Goal: Information Seeking & Learning: Learn about a topic

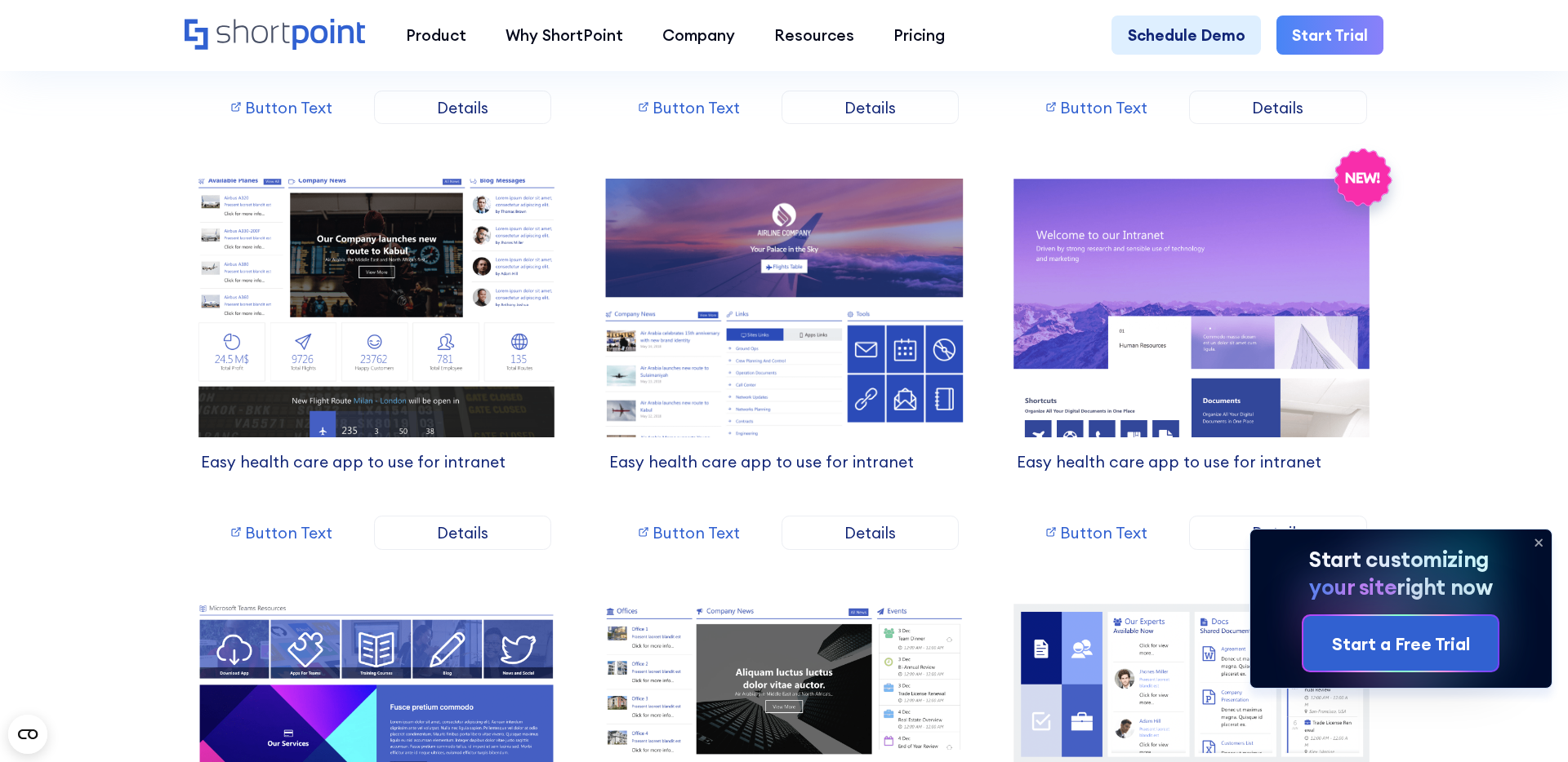
scroll to position [2514, 0]
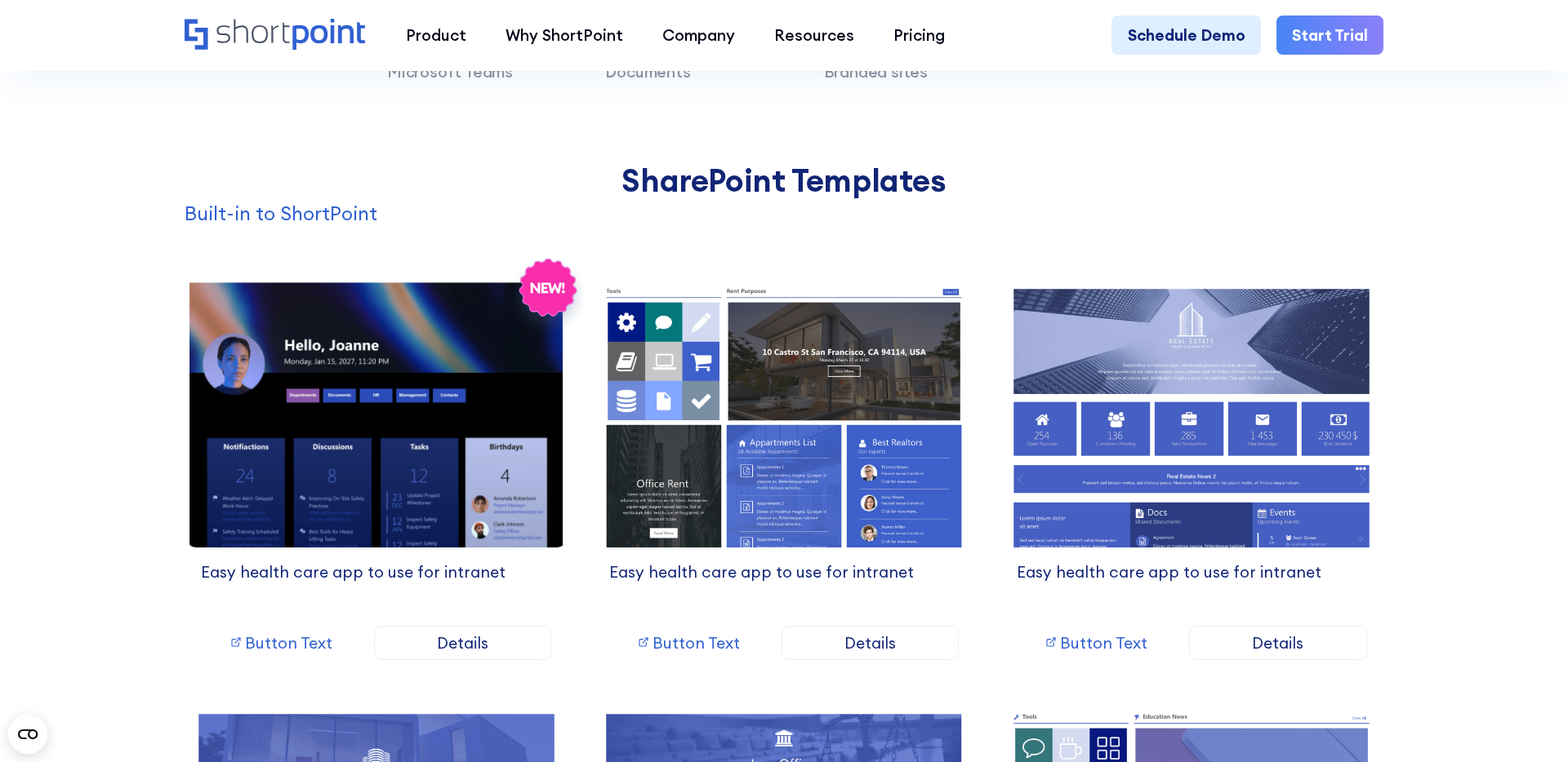
scroll to position [1606, 0]
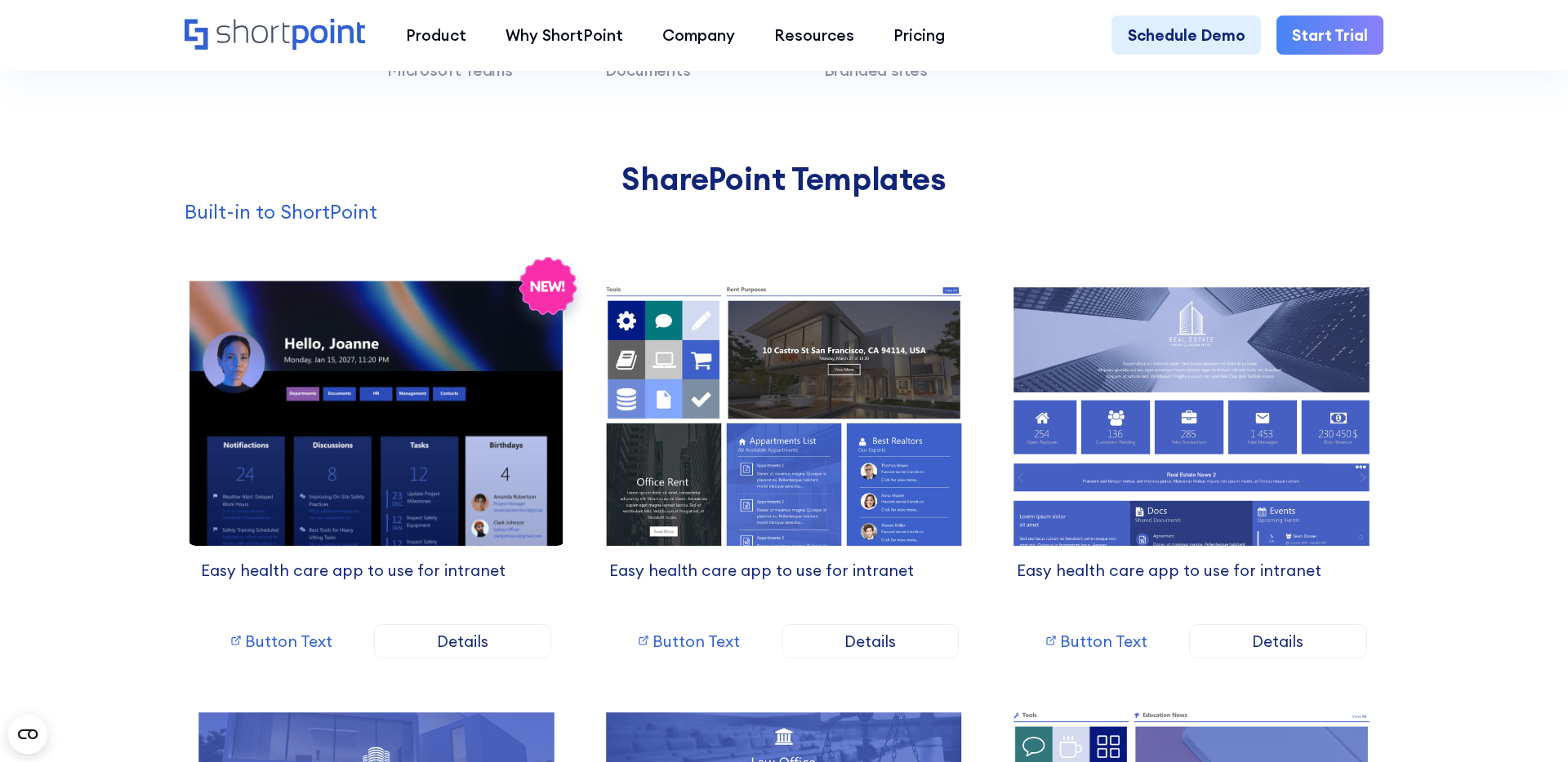
click at [358, 439] on img at bounding box center [377, 412] width 397 height 284
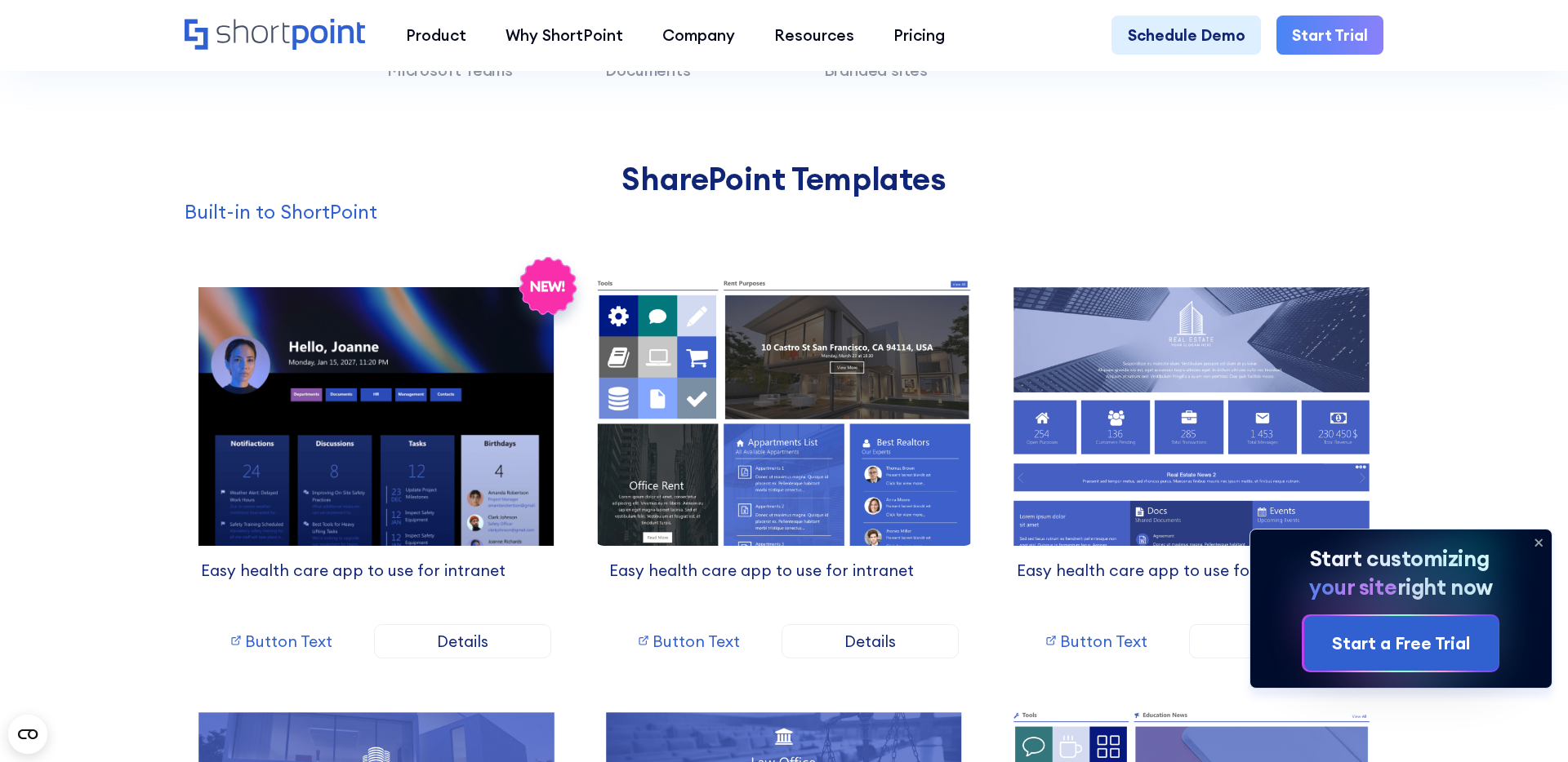
click at [805, 435] on img at bounding box center [784, 412] width 397 height 284
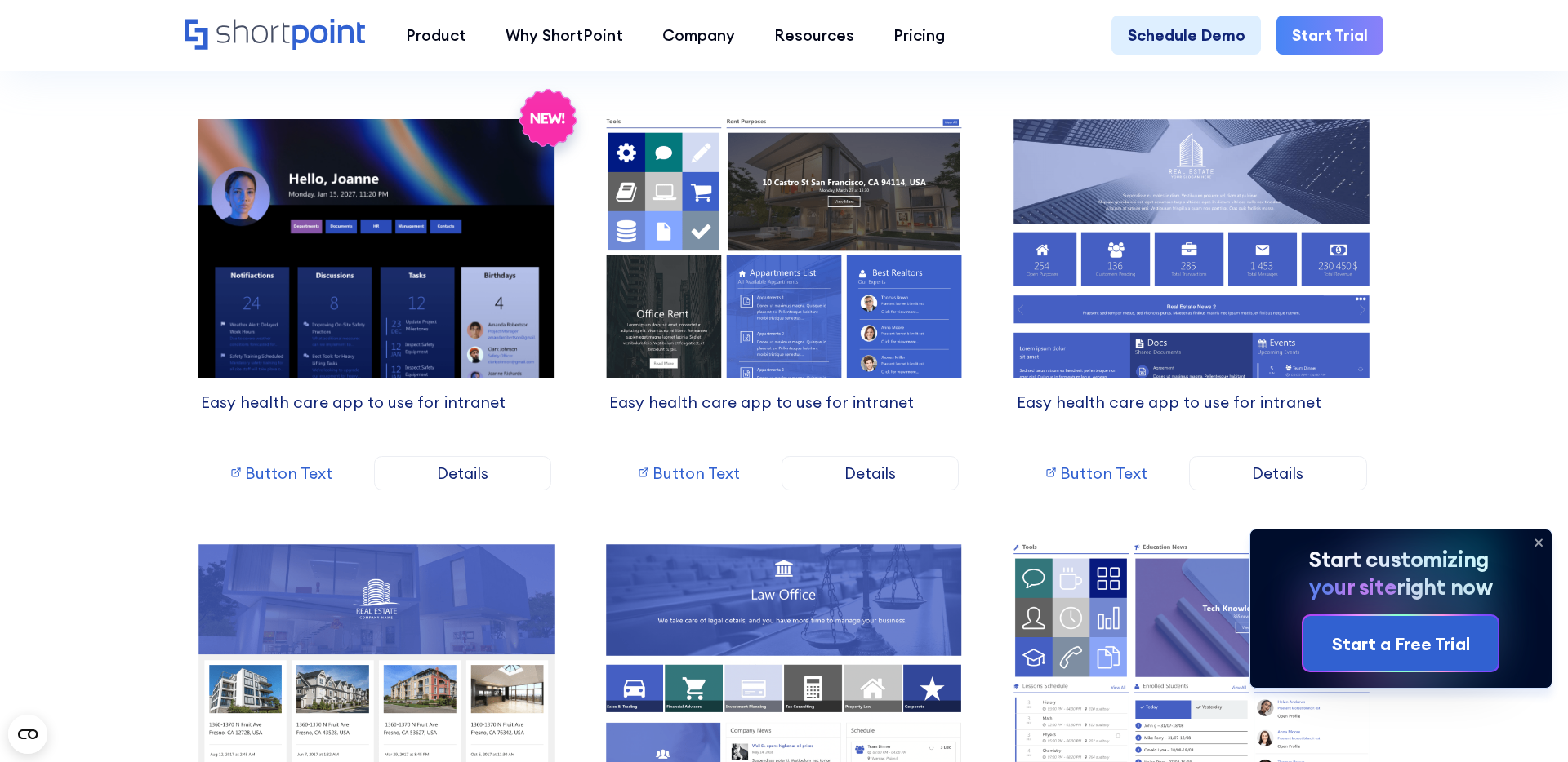
scroll to position [1774, 0]
